Goal: Task Accomplishment & Management: Manage account settings

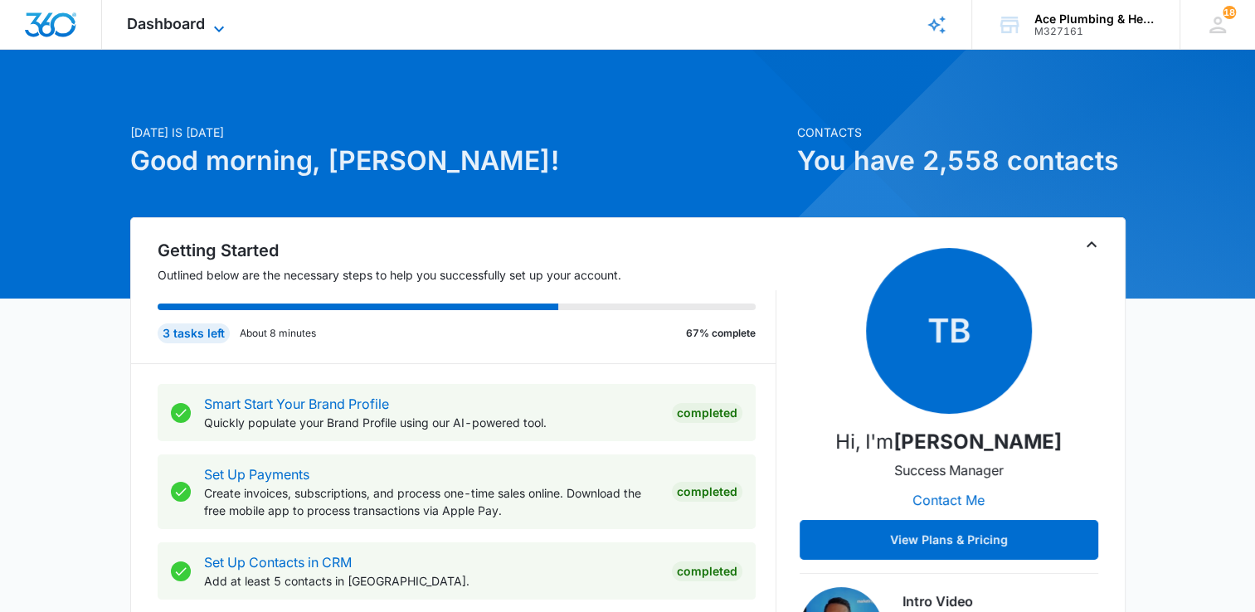
click at [212, 23] on icon at bounding box center [219, 29] width 20 height 20
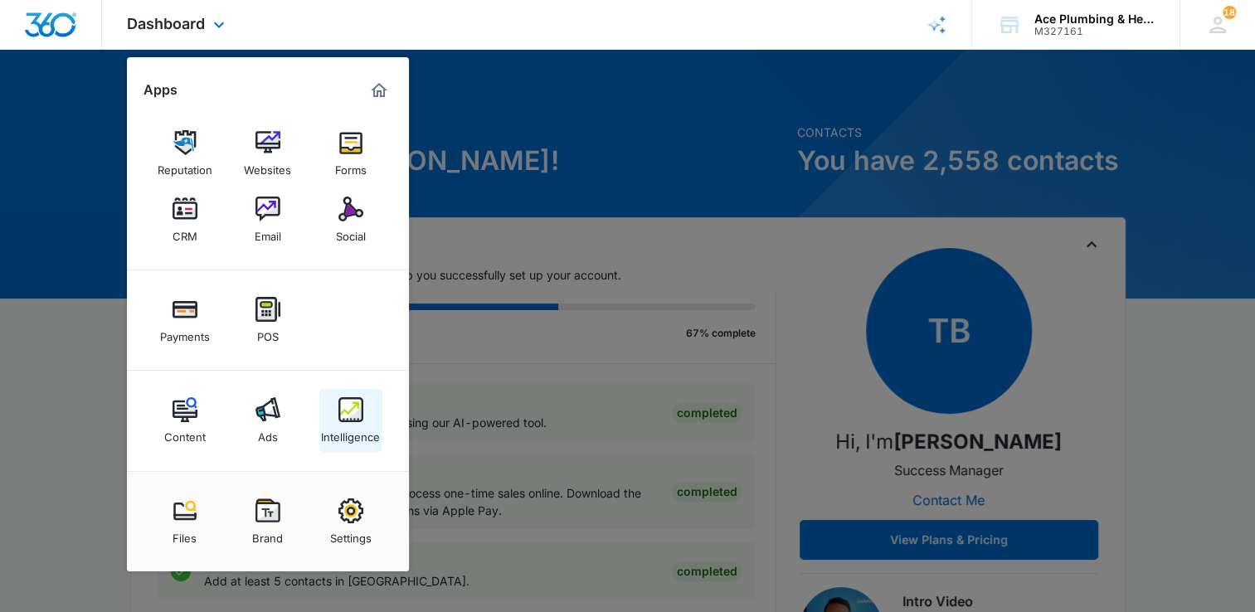
click at [352, 414] on img at bounding box center [350, 409] width 25 height 25
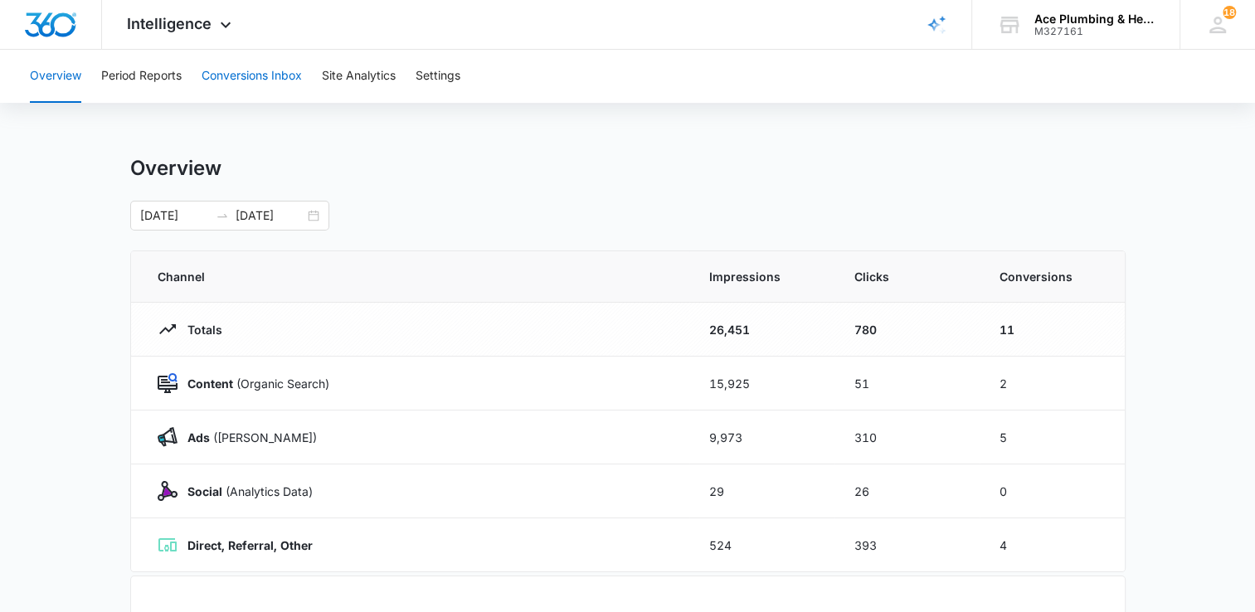
click at [289, 76] on button "Conversions Inbox" at bounding box center [252, 76] width 100 height 53
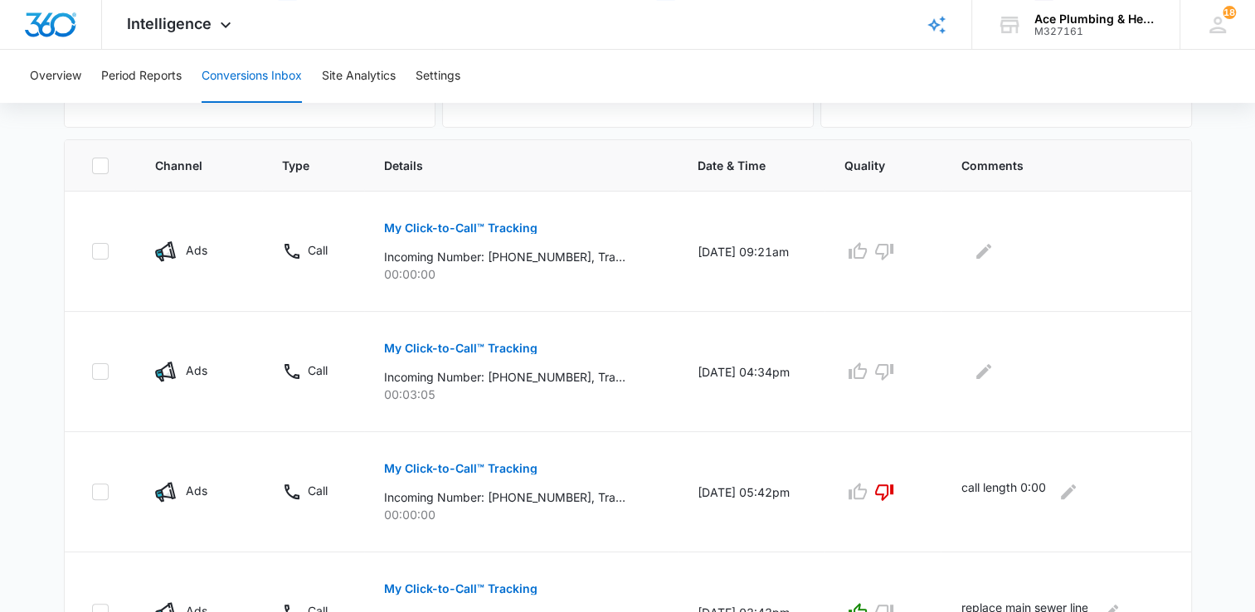
scroll to position [332, 0]
click at [509, 348] on p "My Click-to-Call™ Tracking" at bounding box center [460, 348] width 153 height 12
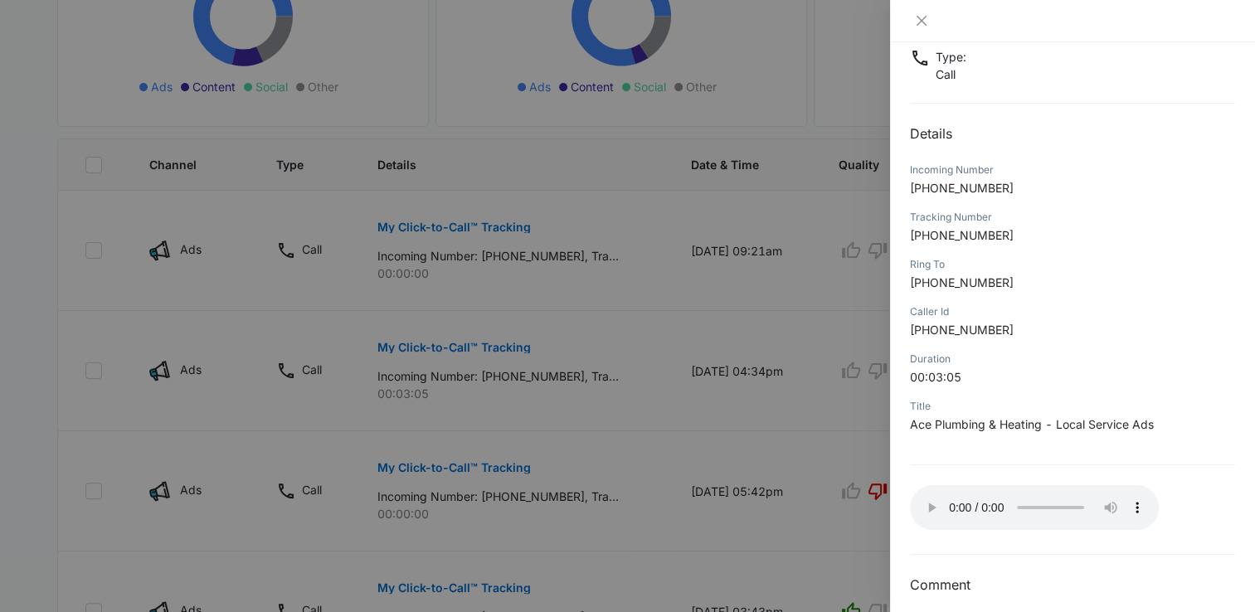
scroll to position [124, 0]
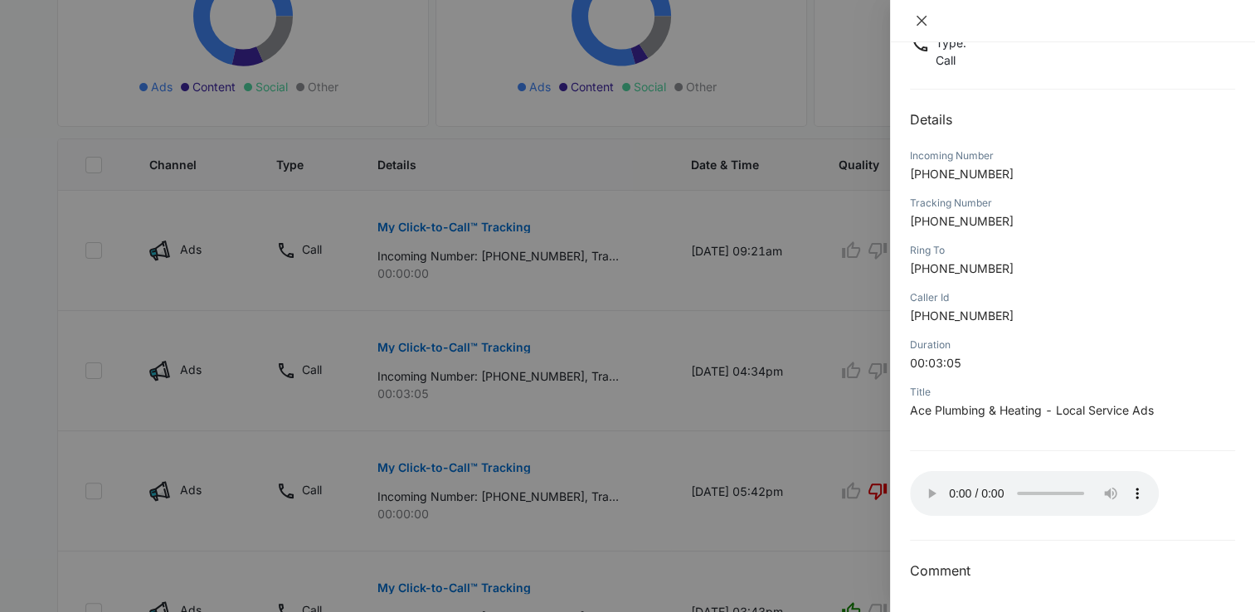
click at [921, 17] on icon "close" at bounding box center [921, 20] width 13 height 13
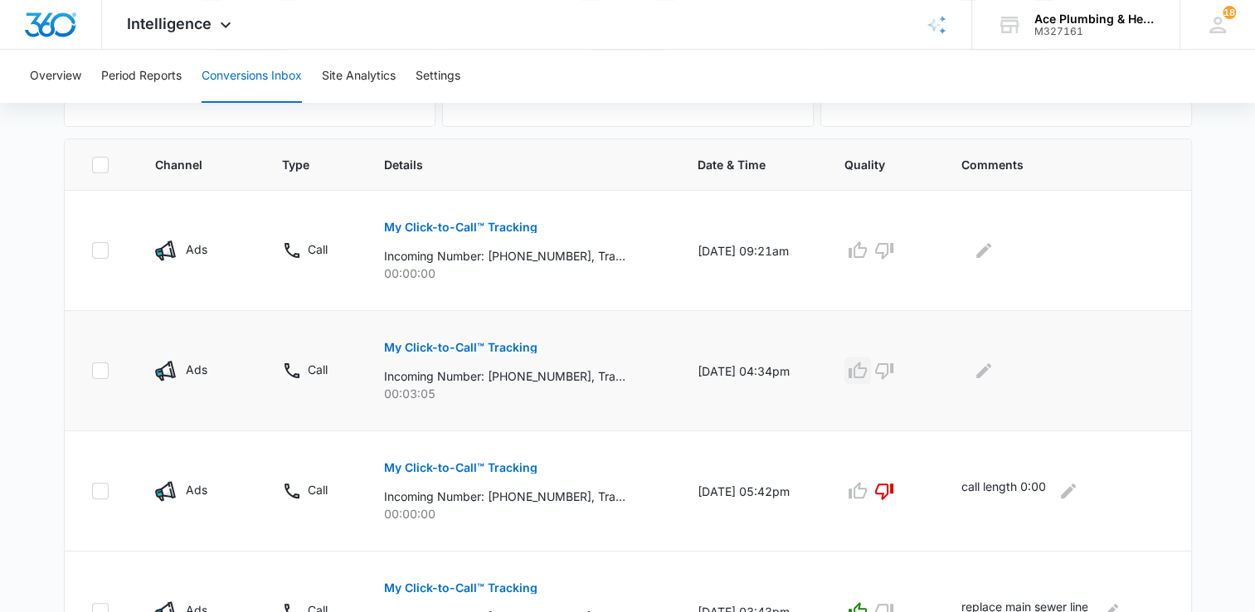
click at [868, 372] on icon "button" at bounding box center [858, 371] width 20 height 20
click at [994, 372] on icon "Edit Comments" at bounding box center [984, 371] width 20 height 20
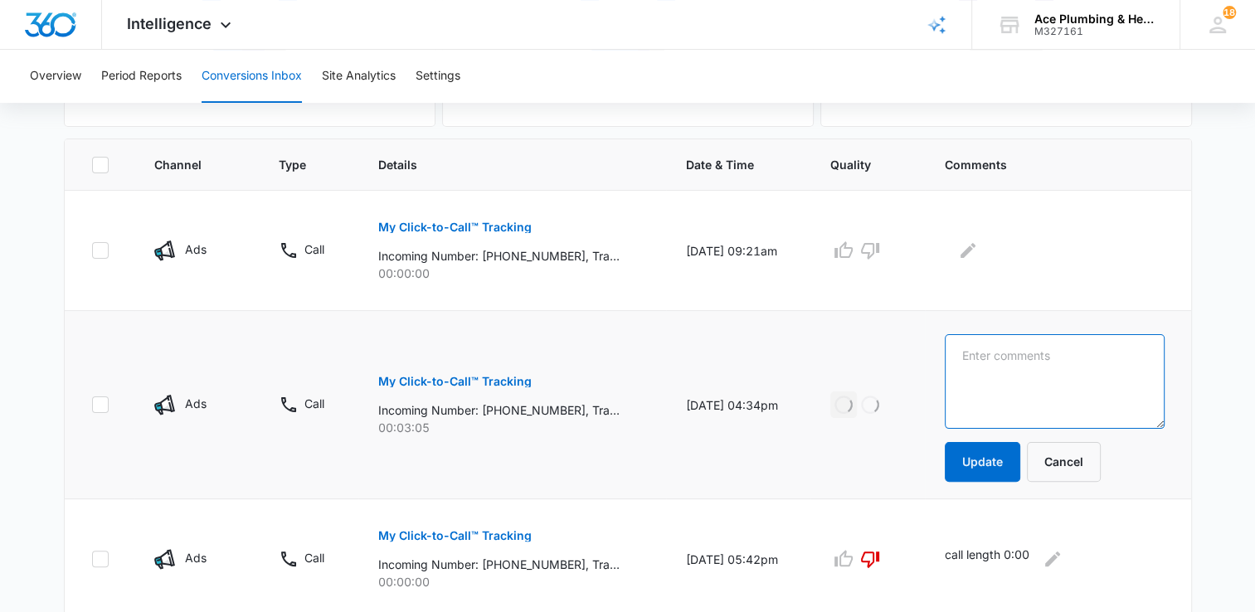
click at [1012, 365] on textarea at bounding box center [1055, 381] width 220 height 95
type textarea "backed up drain and leaky faucet"
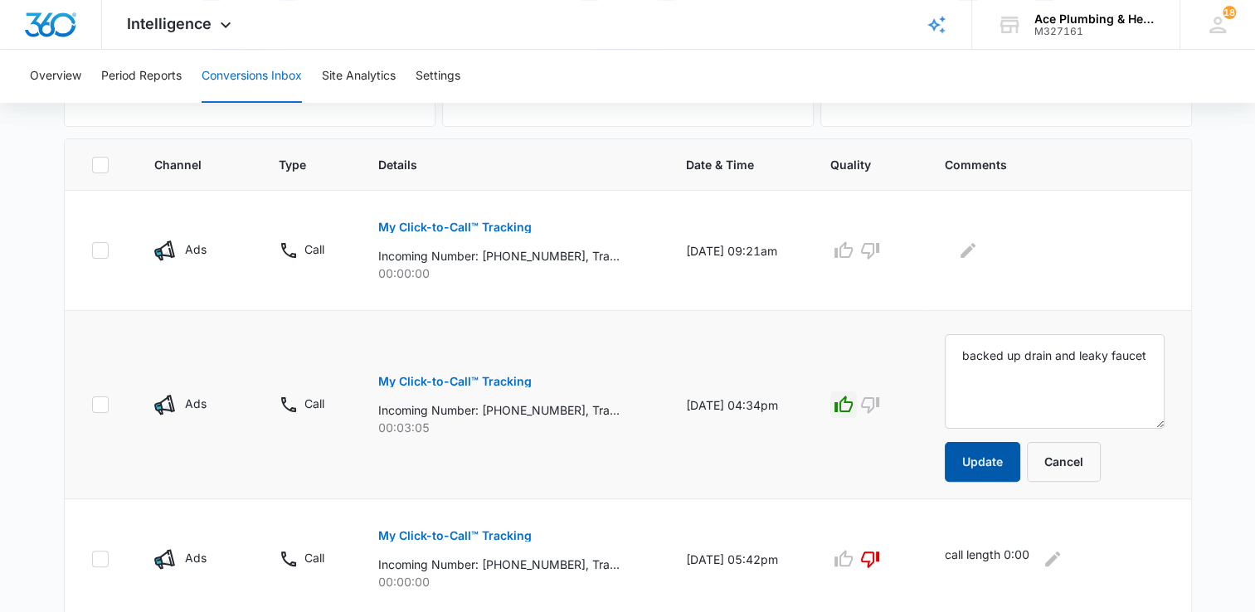
click at [1001, 458] on button "Update" at bounding box center [982, 462] width 75 height 40
click at [471, 222] on p "My Click-to-Call™ Tracking" at bounding box center [454, 227] width 153 height 12
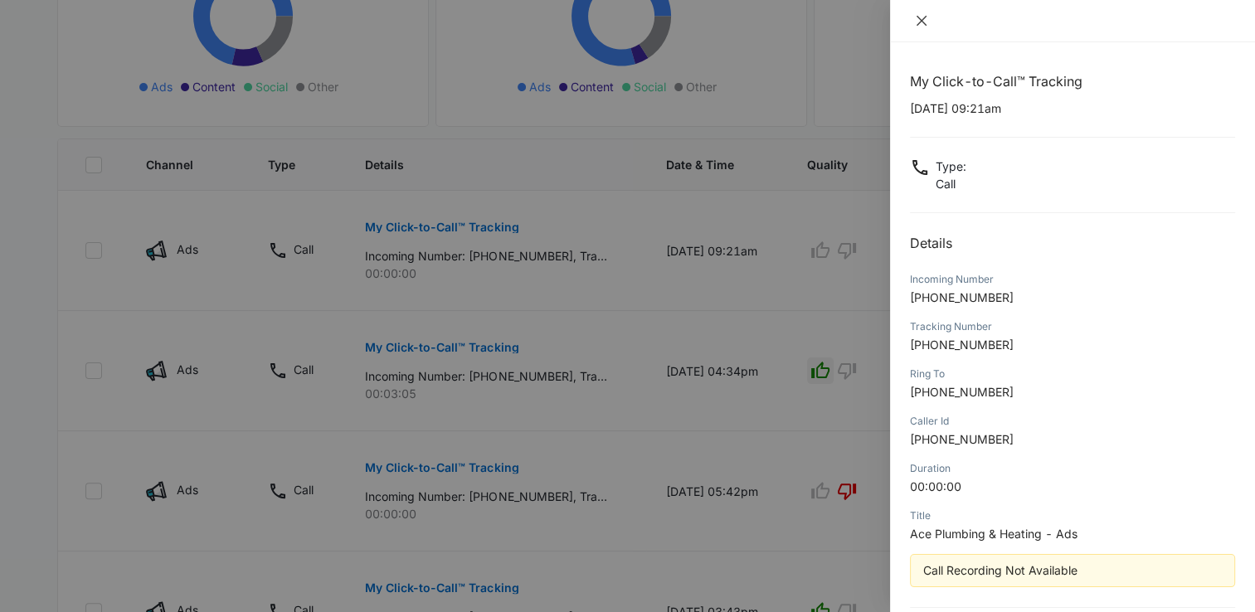
click at [927, 20] on icon "close" at bounding box center [921, 20] width 13 height 13
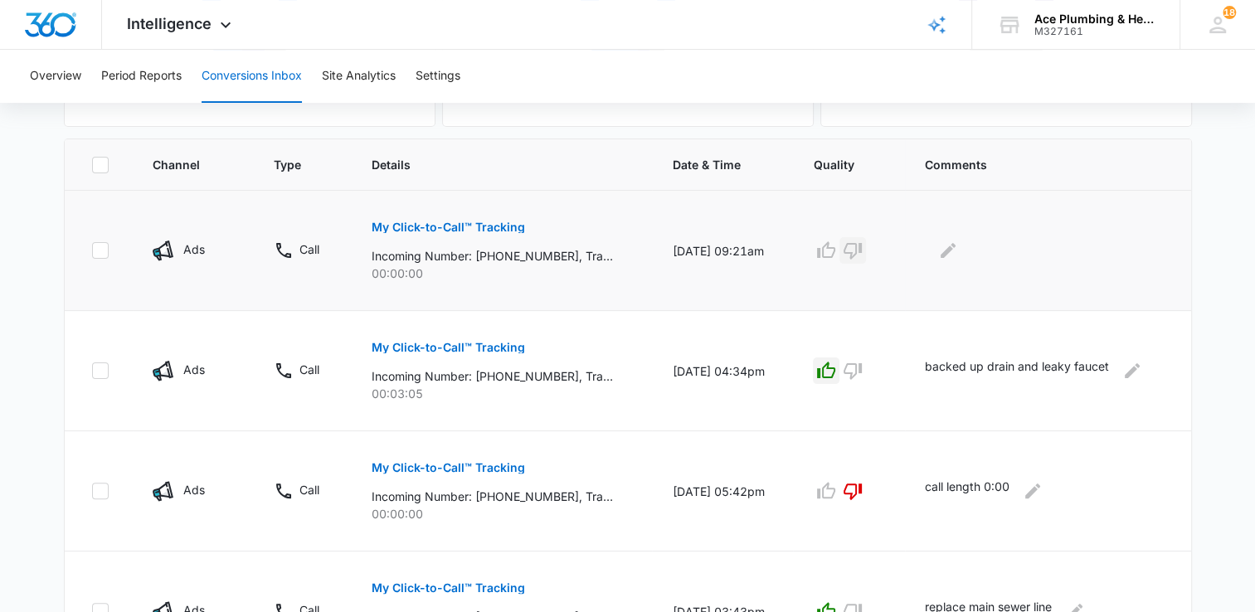
click at [863, 246] on icon "button" at bounding box center [853, 251] width 20 height 20
click at [956, 248] on icon "Edit Comments" at bounding box center [948, 250] width 15 height 15
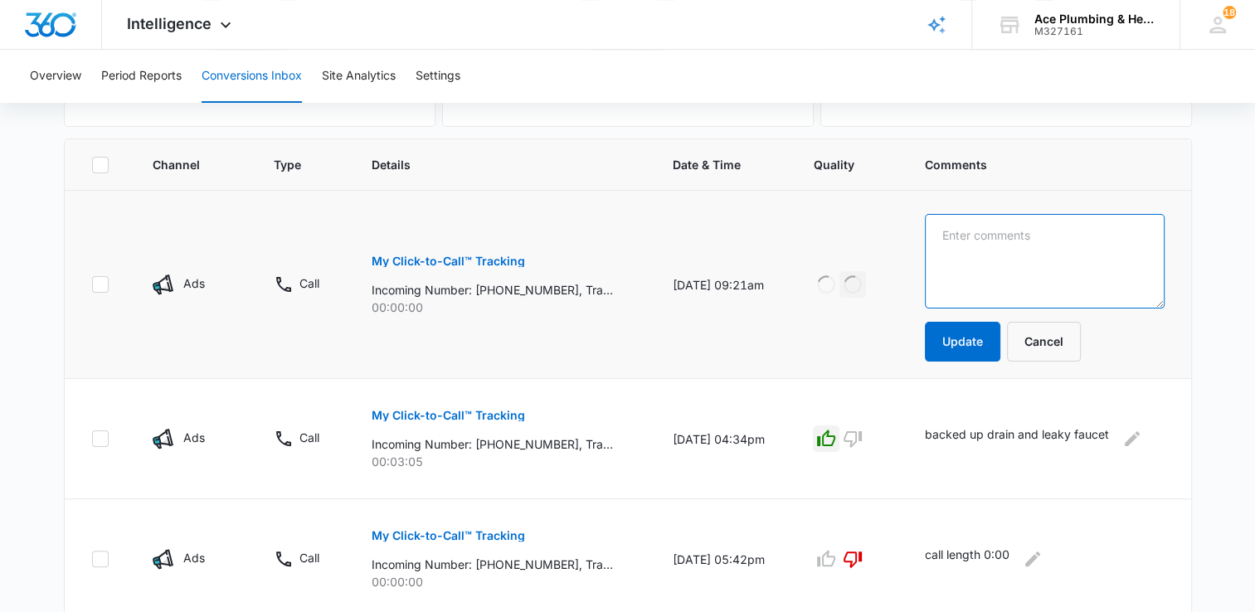
click at [996, 270] on textarea at bounding box center [1044, 261] width 239 height 95
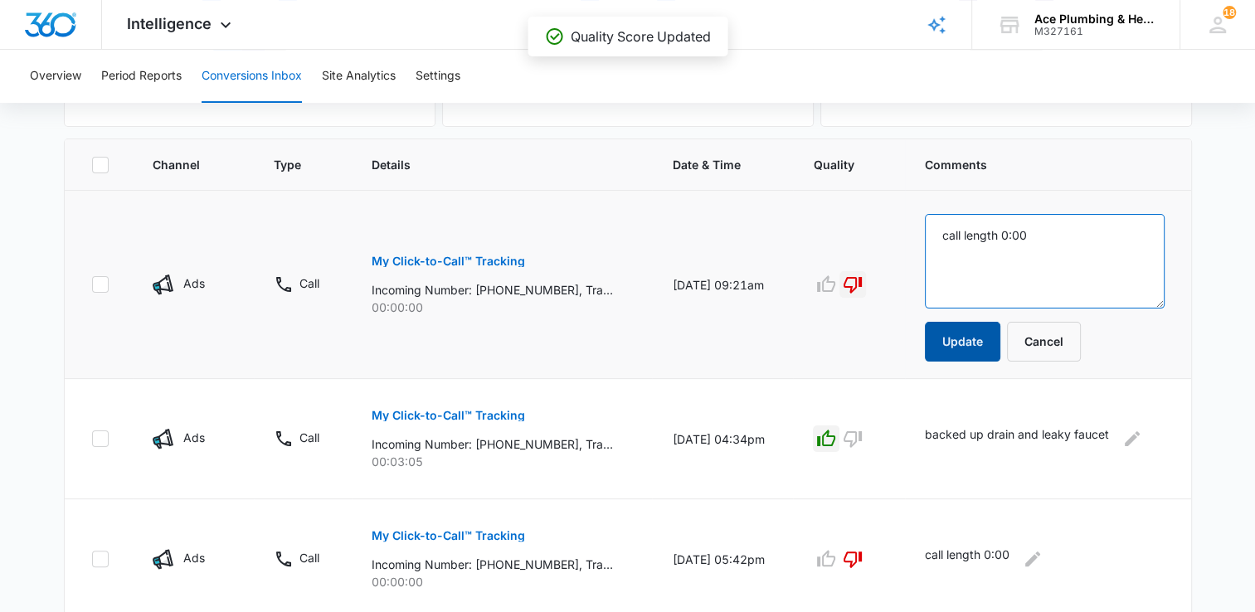
type textarea "call length 0:00"
click at [962, 334] on button "Update" at bounding box center [962, 342] width 75 height 40
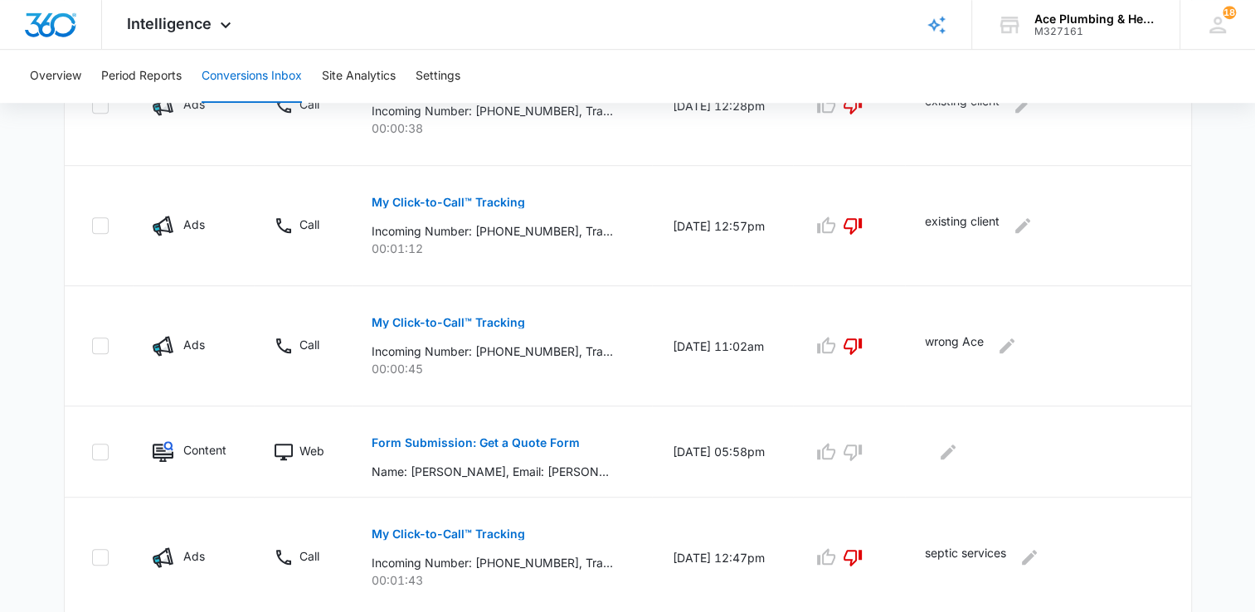
scroll to position [1132, 0]
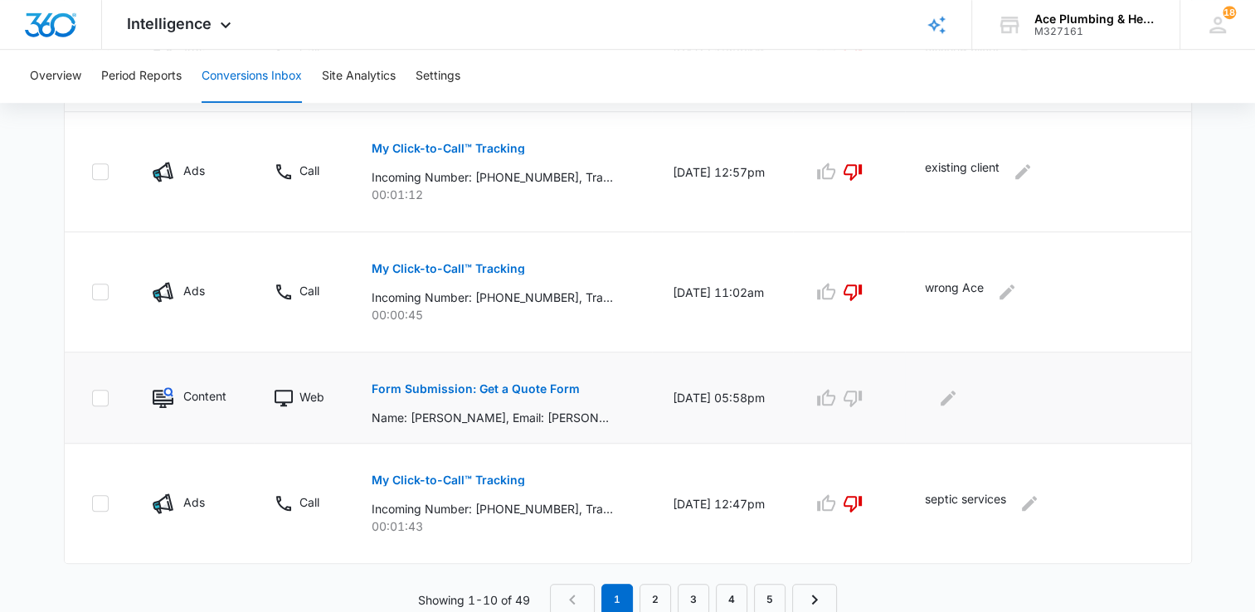
click at [547, 390] on p "Form Submission: Get a Quote Form" at bounding box center [476, 389] width 208 height 12
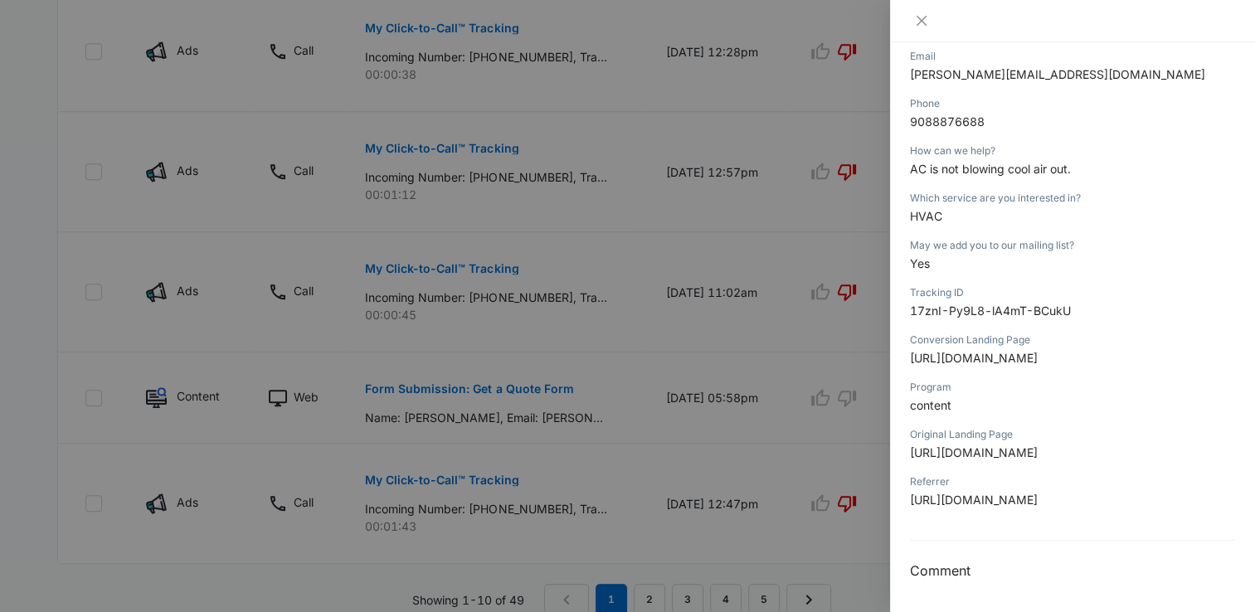
scroll to position [0, 0]
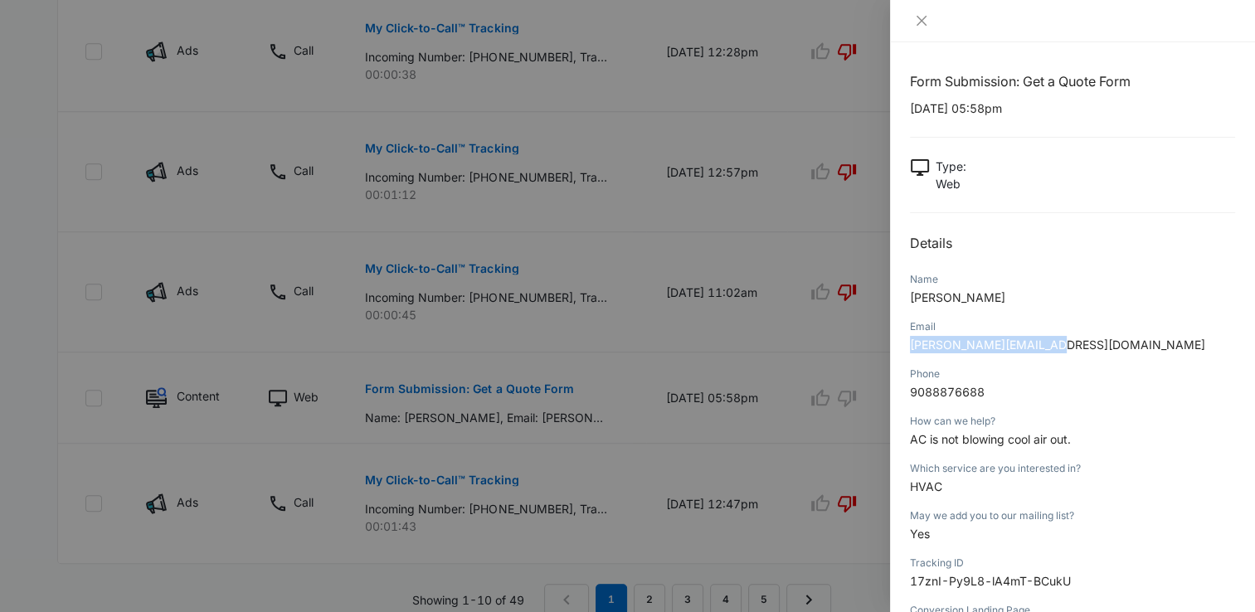
drag, startPoint x: 1049, startPoint y: 345, endPoint x: 895, endPoint y: 341, distance: 153.5
click at [895, 341] on div "Form Submission: Get a Quote Form 09/05/2025 at 05:58pm Type : Web Details Name…" at bounding box center [1072, 327] width 365 height 570
copy span "lee.cherry26@gmail.com"
click at [907, 392] on div "Form Submission: Get a Quote Form 09/05/2025 at 05:58pm Type : Web Details Name…" at bounding box center [1072, 327] width 365 height 570
drag, startPoint x: 911, startPoint y: 393, endPoint x: 995, endPoint y: 387, distance: 84.9
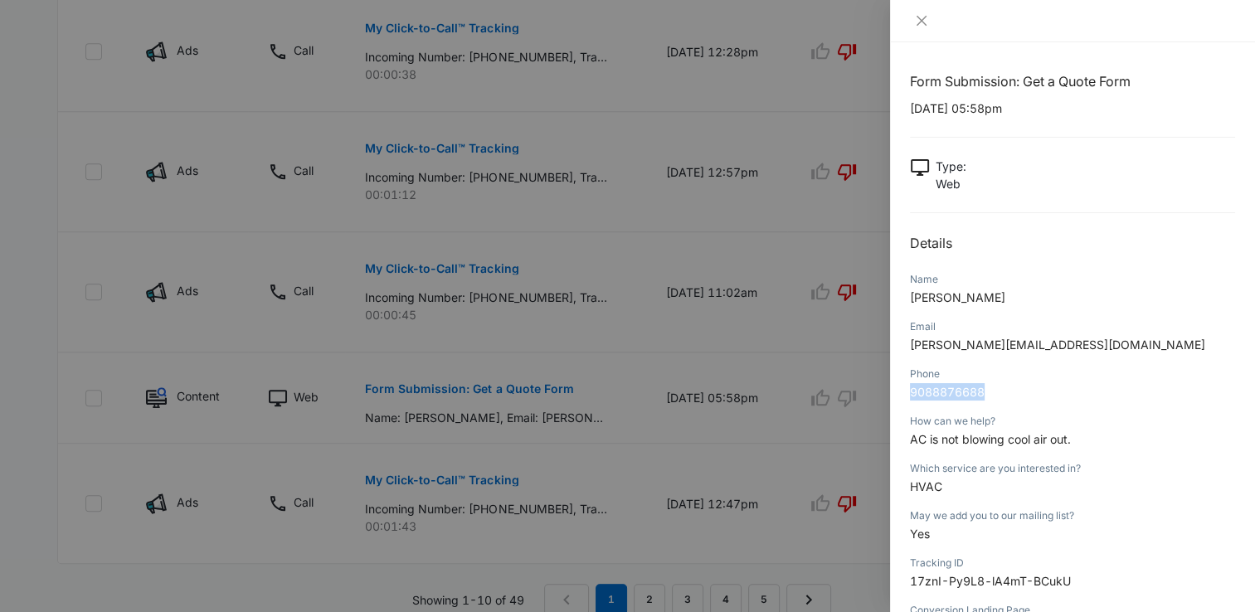
click at [995, 387] on p "9088876688" at bounding box center [1072, 391] width 325 height 17
copy span "9088876688"
drag, startPoint x: 912, startPoint y: 439, endPoint x: 1081, endPoint y: 444, distance: 169.3
click at [1081, 444] on p "AC is not blowing cool air out." at bounding box center [1072, 439] width 325 height 17
copy span "AC is not blowing cool air out."
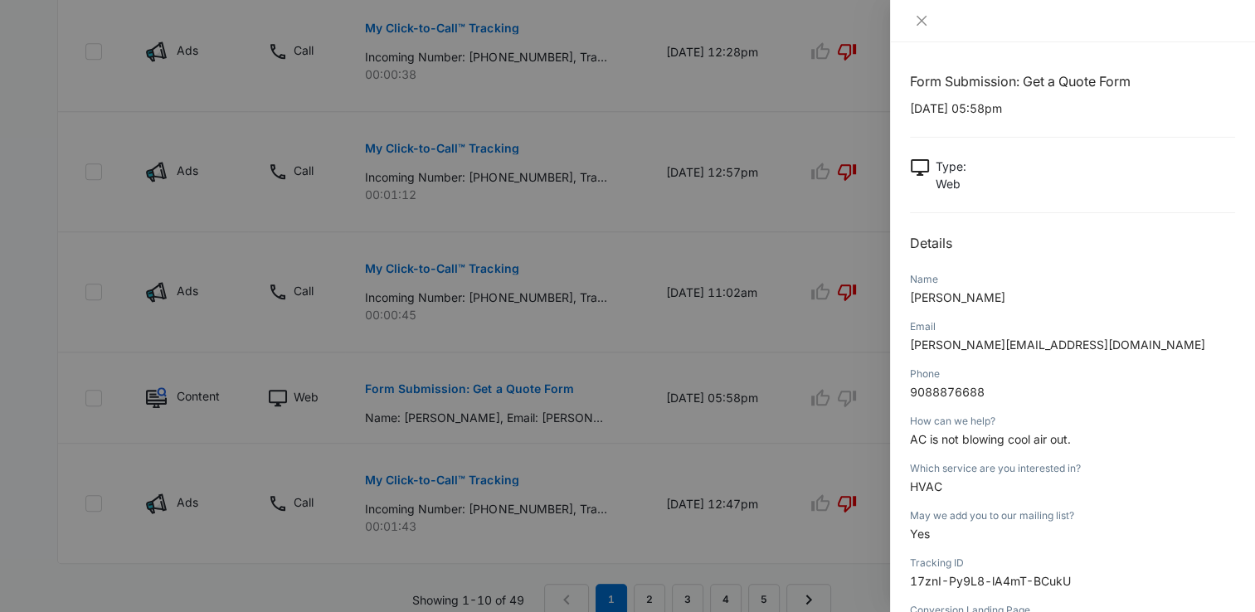
click at [1060, 345] on p "lee.cherry26@gmail.com" at bounding box center [1072, 344] width 325 height 17
drag, startPoint x: 1060, startPoint y: 344, endPoint x: 910, endPoint y: 353, distance: 150.4
click at [910, 353] on p "lee.cherry26@gmail.com" at bounding box center [1072, 344] width 325 height 17
copy span "lee.cherry26@gmail.com"
click at [927, 22] on icon "close" at bounding box center [921, 20] width 13 height 13
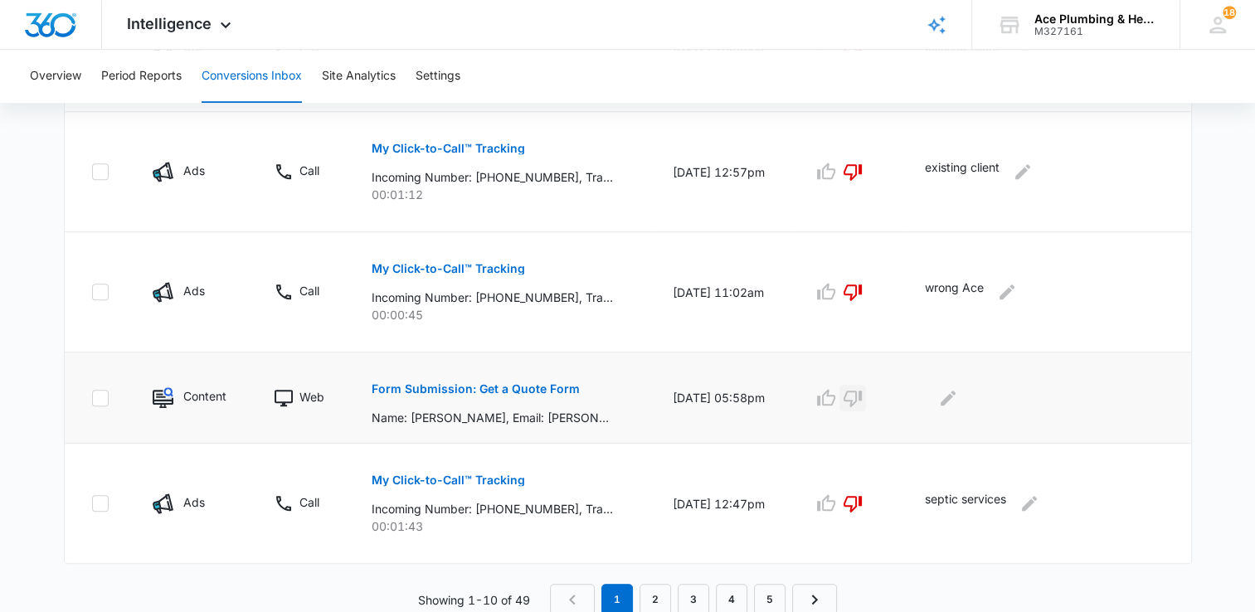
click at [863, 397] on icon "button" at bounding box center [853, 398] width 20 height 20
click at [958, 397] on icon "Edit Comments" at bounding box center [948, 398] width 20 height 20
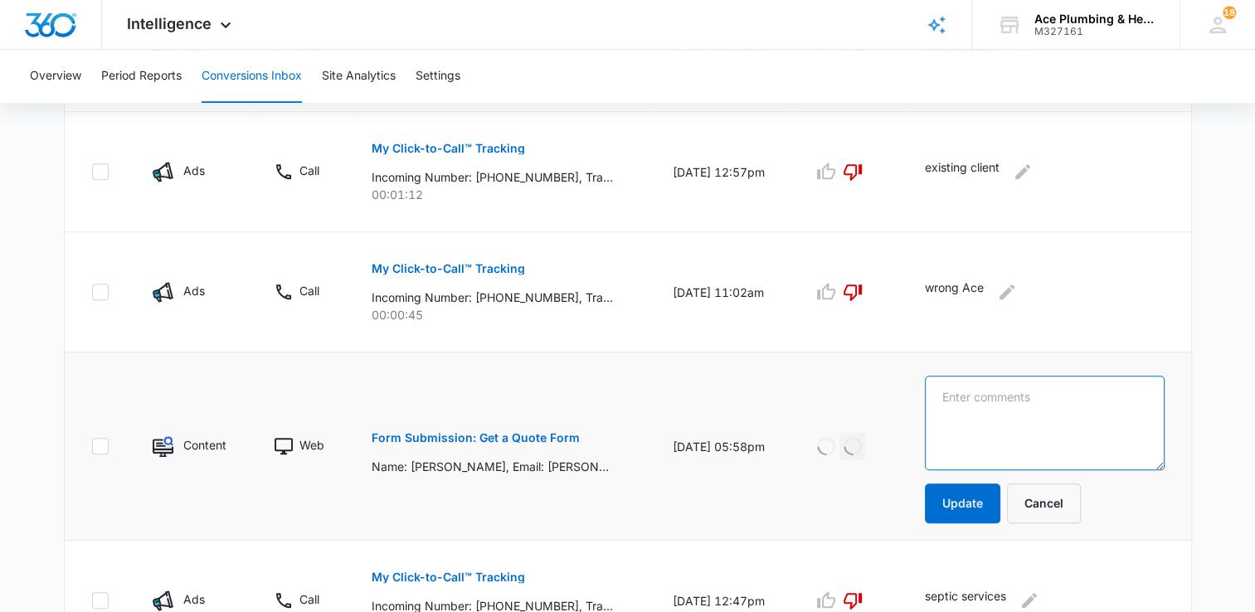
click at [959, 397] on textarea at bounding box center [1044, 423] width 239 height 95
type textarea "never received a notification about this RFQ"
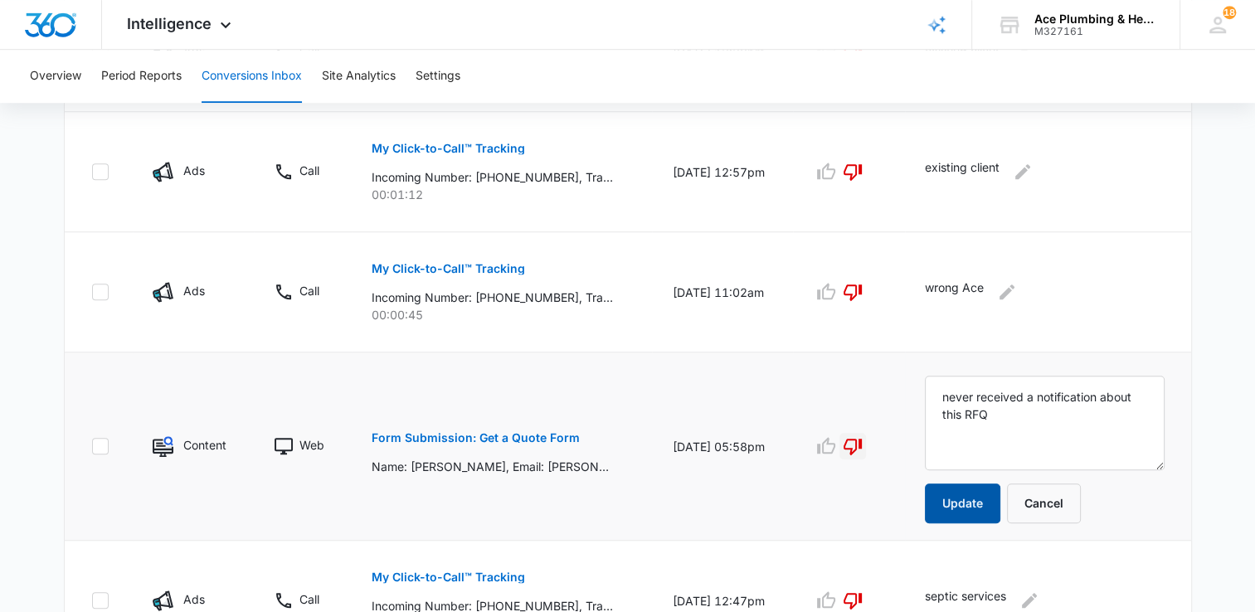
click at [967, 499] on button "Update" at bounding box center [962, 504] width 75 height 40
